Goal: Task Accomplishment & Management: Complete application form

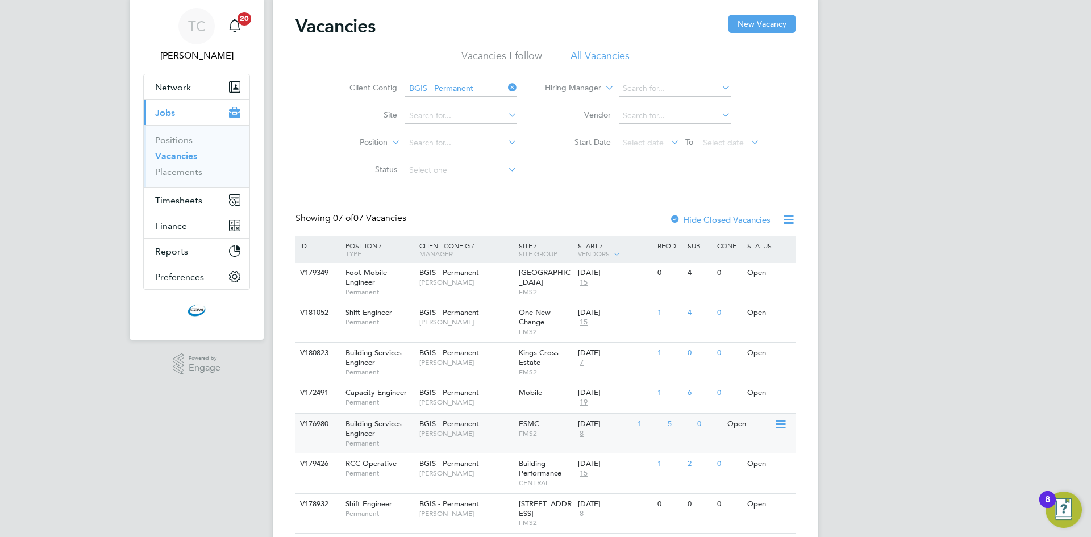
scroll to position [73, 0]
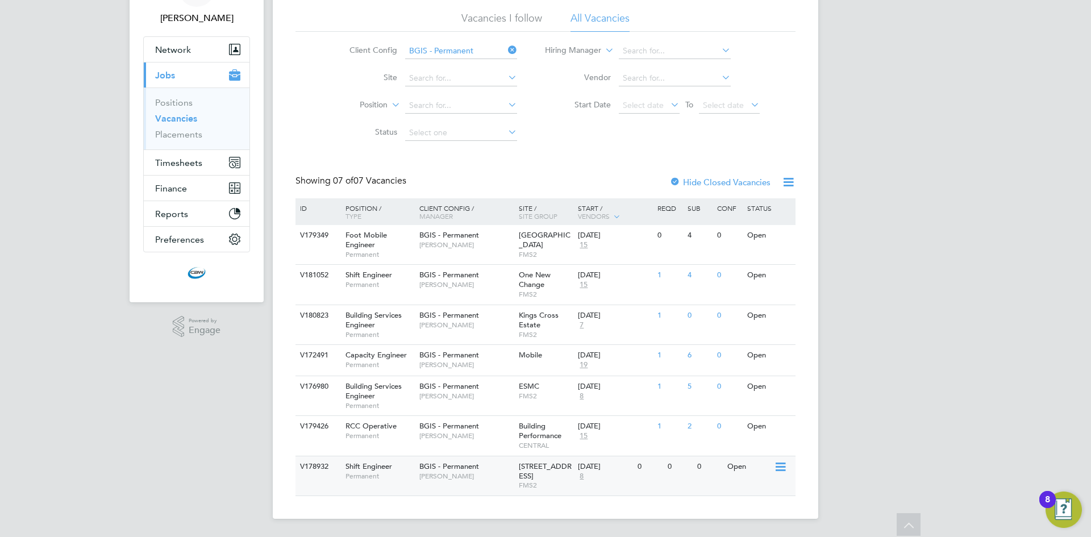
click at [496, 467] on div "BGIS - Permanent [PERSON_NAME]" at bounding box center [465, 471] width 99 height 30
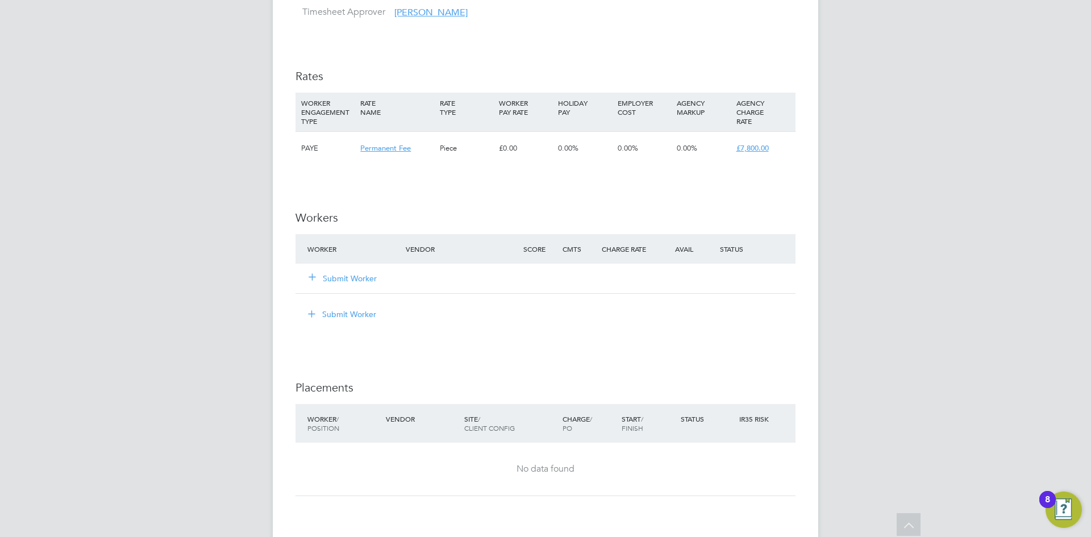
scroll to position [1307, 0]
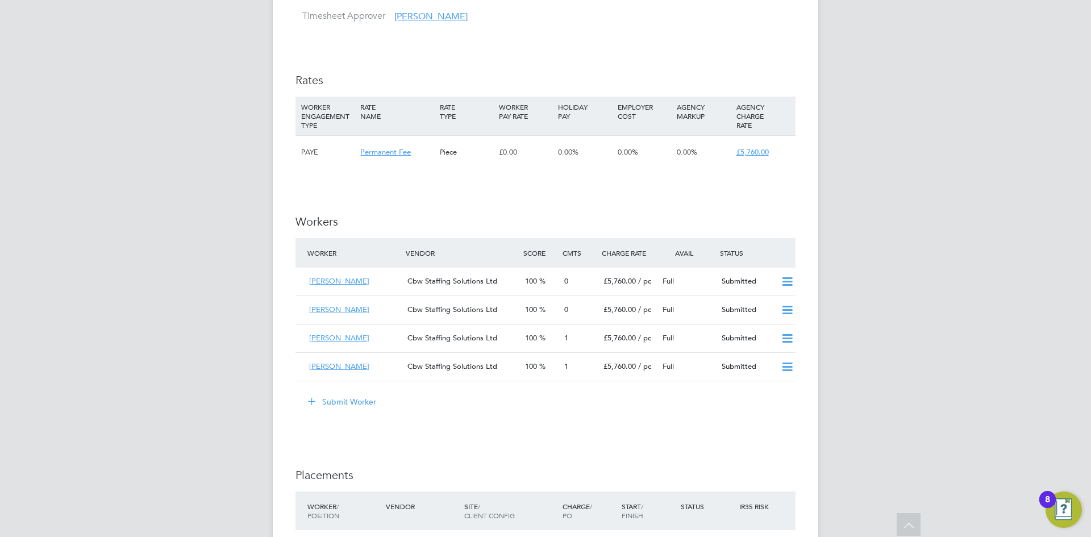
scroll to position [1307, 0]
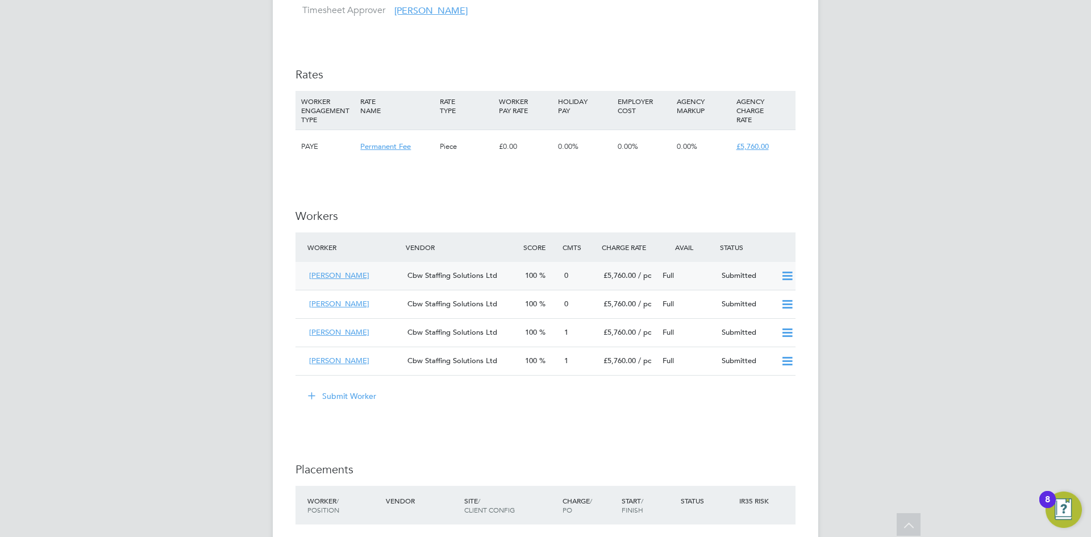
click at [475, 284] on div "Cbw Staffing Solutions Ltd" at bounding box center [462, 275] width 118 height 19
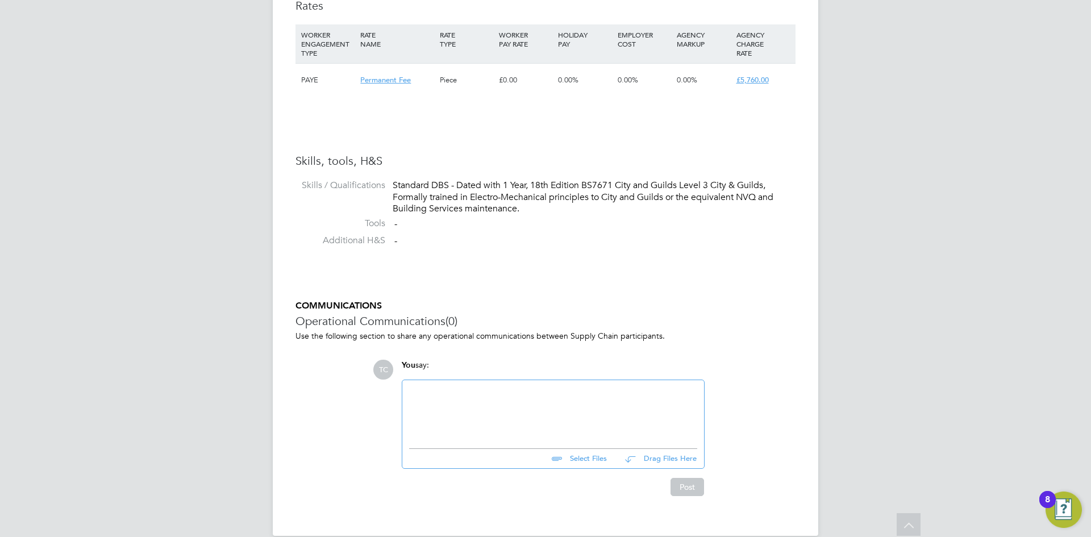
scroll to position [789, 0]
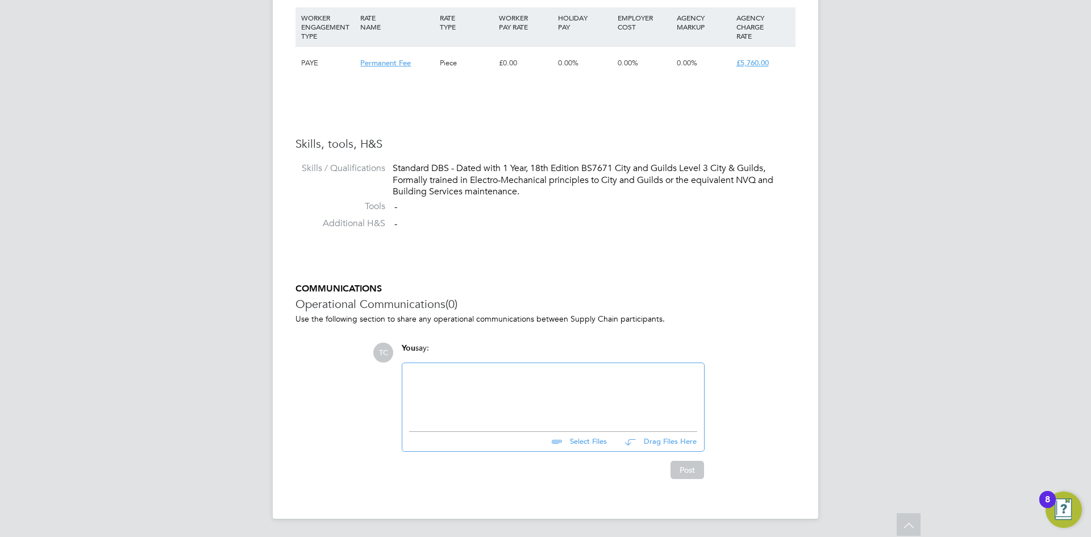
click at [589, 443] on input "file" at bounding box center [612, 440] width 170 height 16
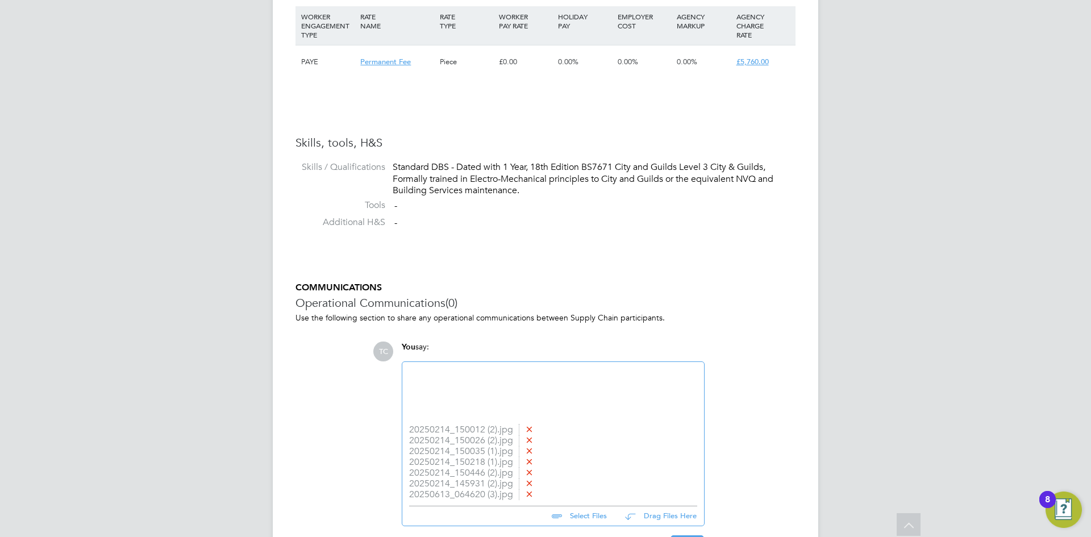
type input "C:\fakepath\Dagnis Grinhofs - CBW Staffing Solutions CV (3).docx"
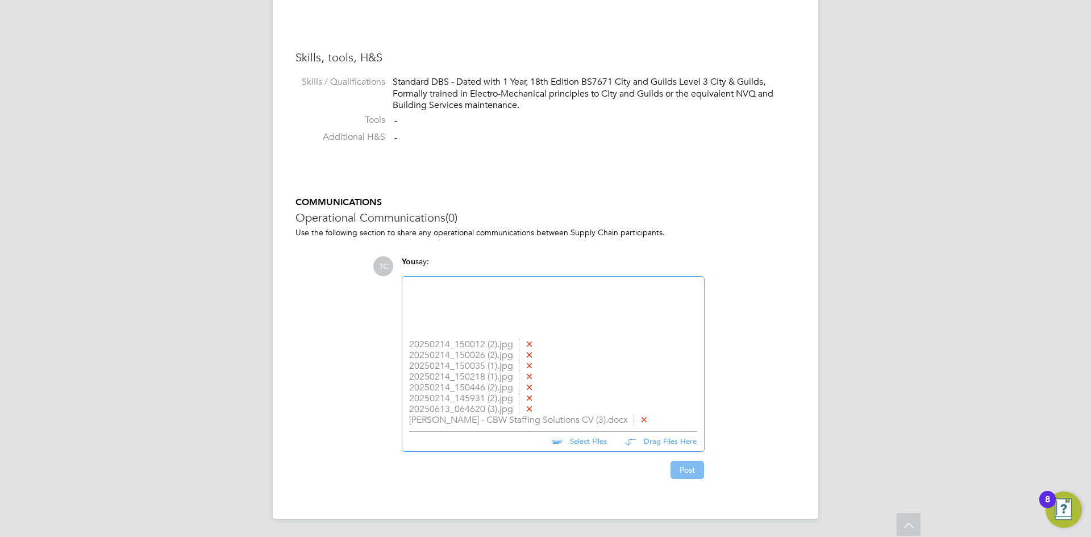
click at [680, 465] on button "Post" at bounding box center [687, 470] width 34 height 18
